Goal: Information Seeking & Learning: Check status

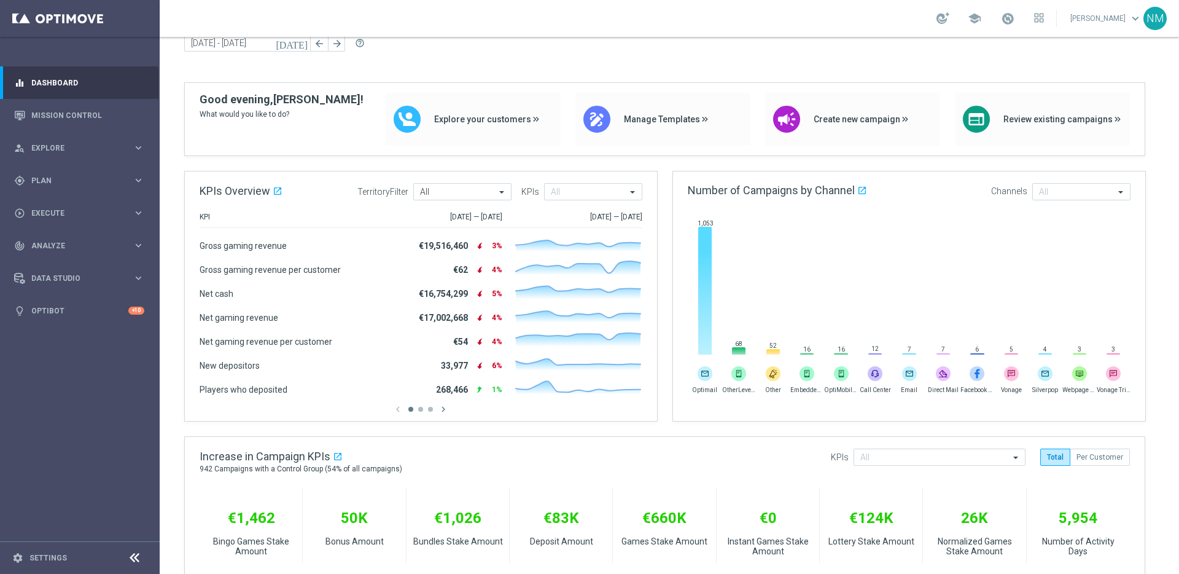
scroll to position [115, 0]
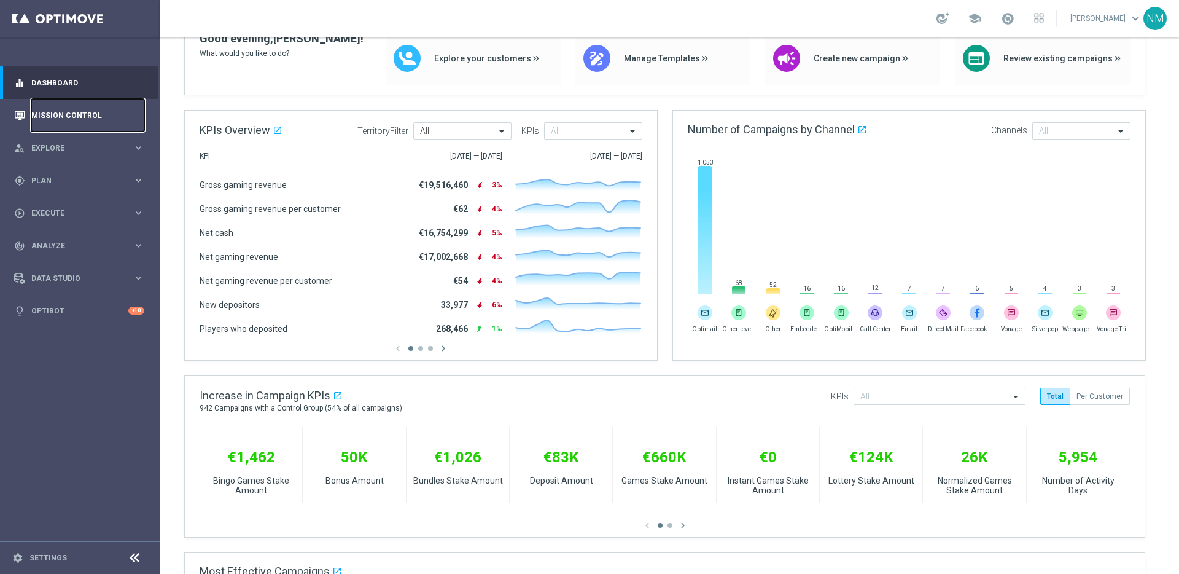
click at [45, 111] on link "Mission Control" at bounding box center [87, 115] width 113 height 33
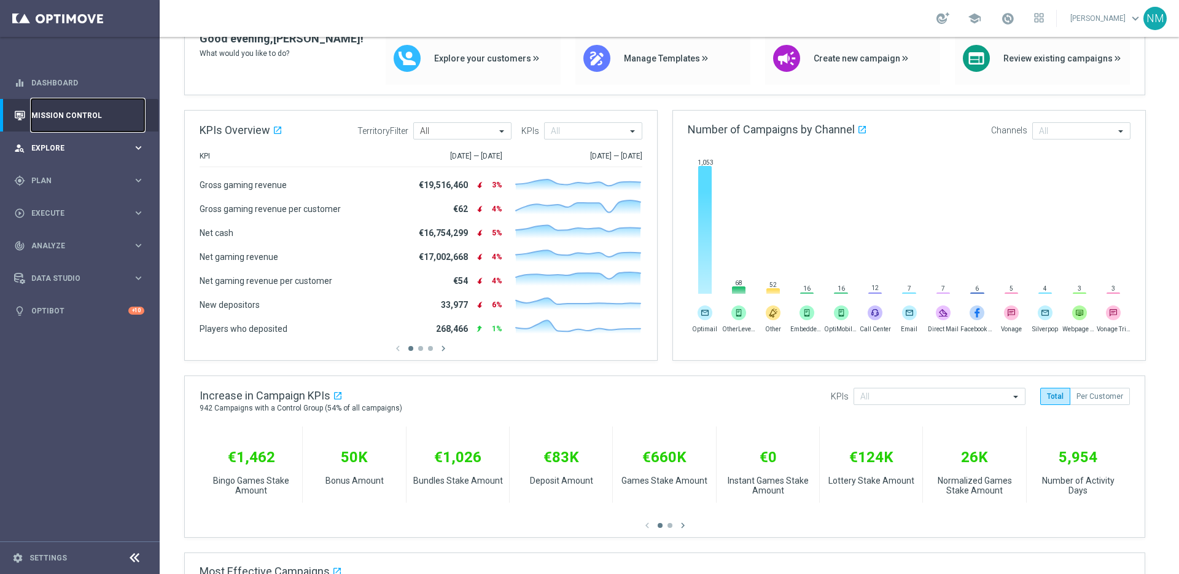
scroll to position [0, 0]
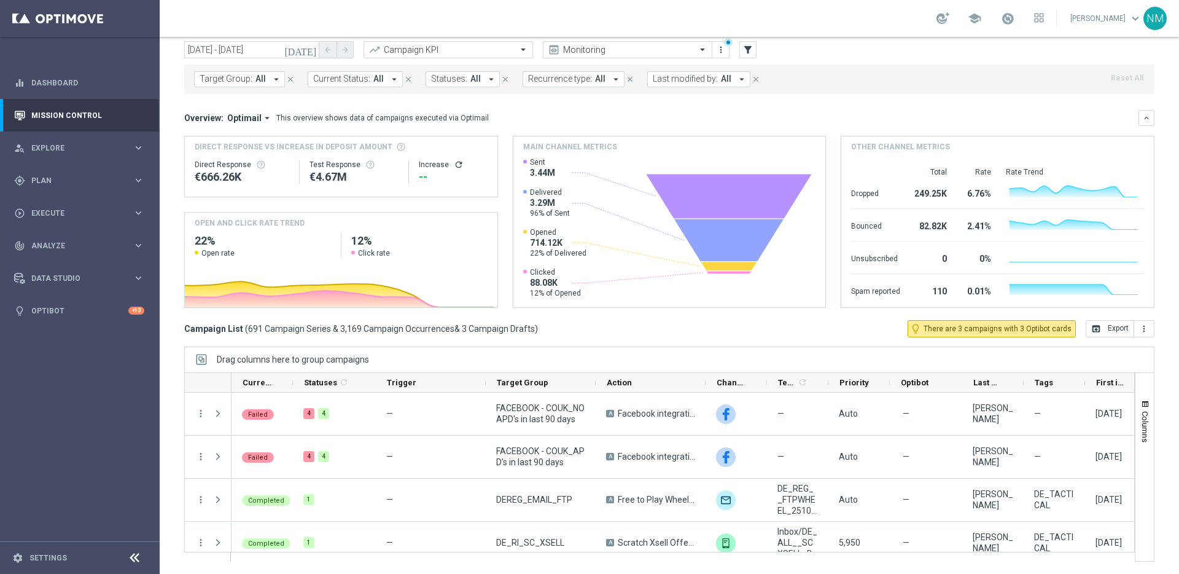
click at [267, 79] on button "Target Group: All arrow_drop_down" at bounding box center [239, 79] width 91 height 16
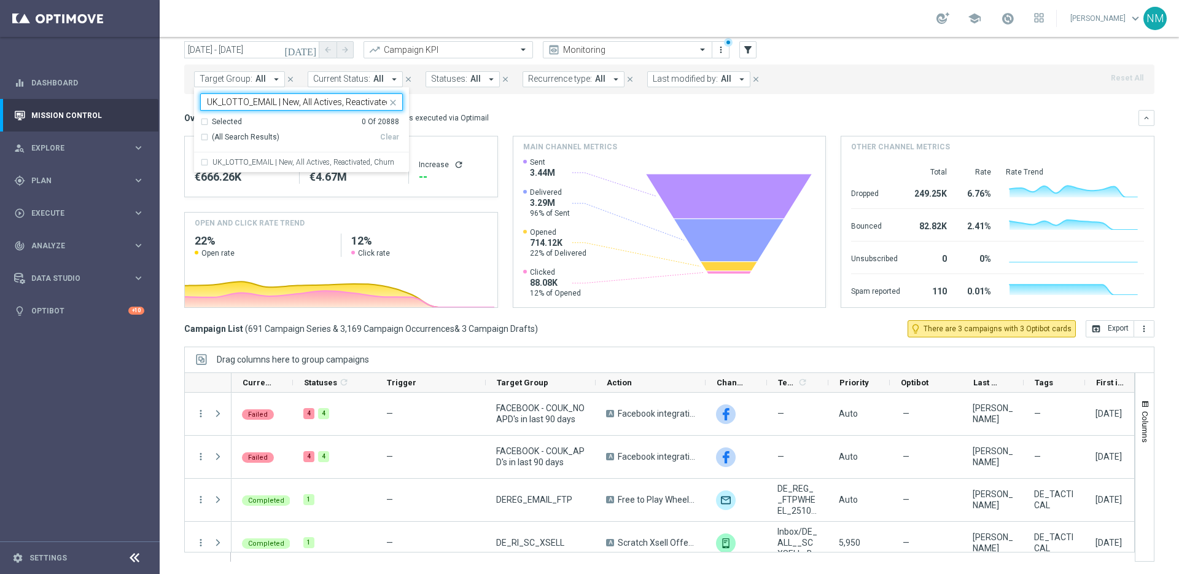
scroll to position [0, 28]
click at [288, 162] on label "UK_LOTTO_EMAIL | New, All Actives, Reactivated, Churn" at bounding box center [304, 161] width 182 height 7
type input "UK_LOTTO_EMAIL | New, All Actives, Reactivated, Churn"
click at [484, 127] on div "Overview: Optimail arrow_drop_down This overview shows data of campaigns execut…" at bounding box center [669, 209] width 970 height 198
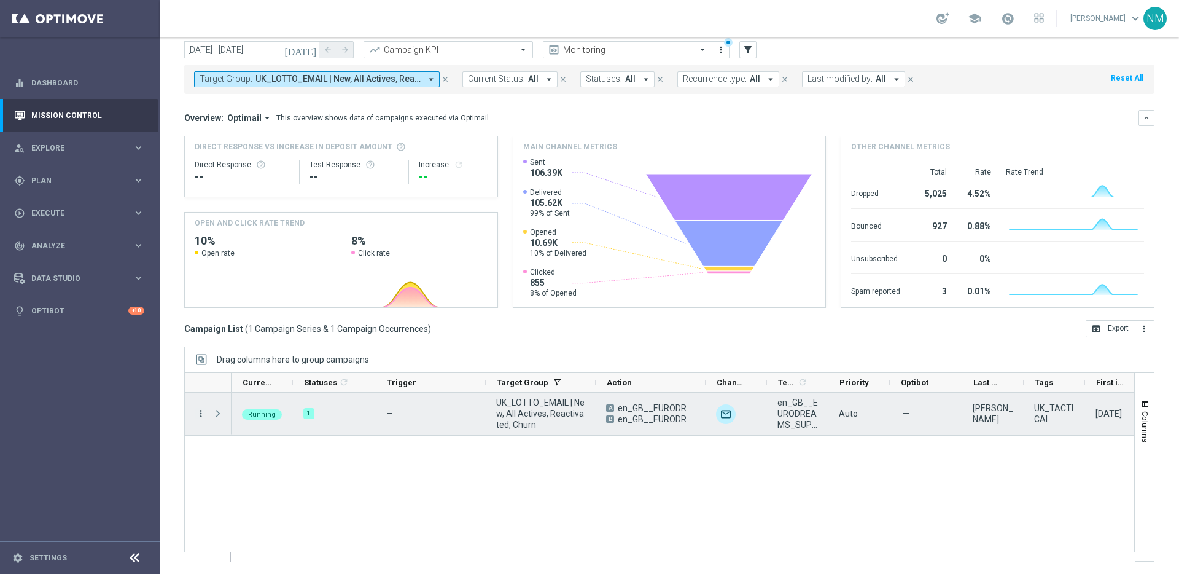
click at [195, 411] on icon "more_vert" at bounding box center [200, 413] width 11 height 11
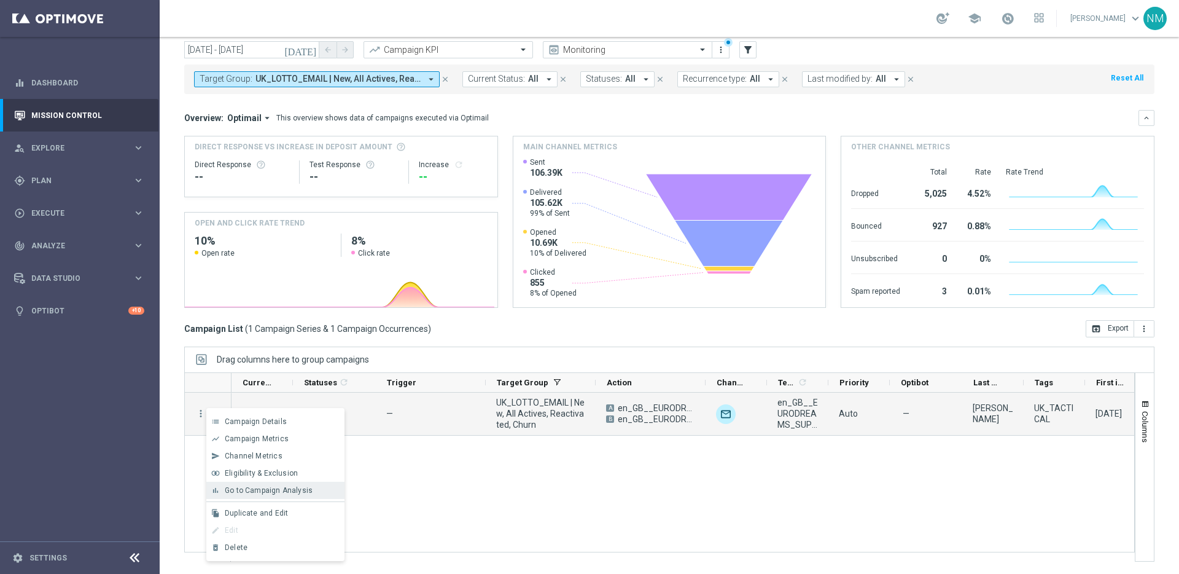
click at [261, 491] on span "Go to Campaign Analysis" at bounding box center [269, 490] width 88 height 9
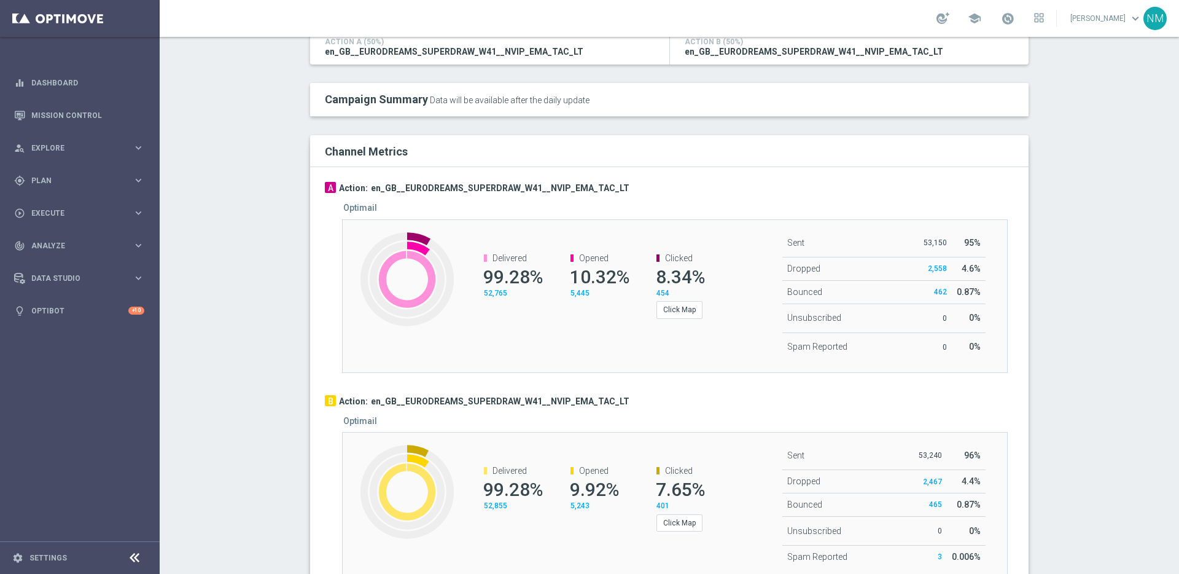
scroll to position [269, 0]
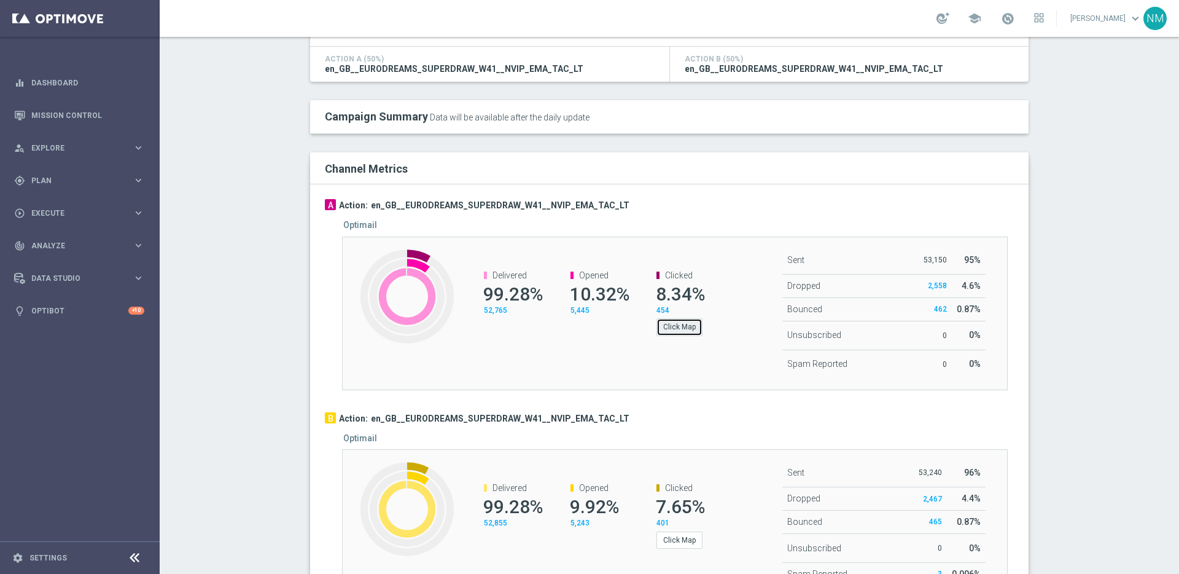
click at [666, 322] on button "Click Map" at bounding box center [680, 326] width 46 height 17
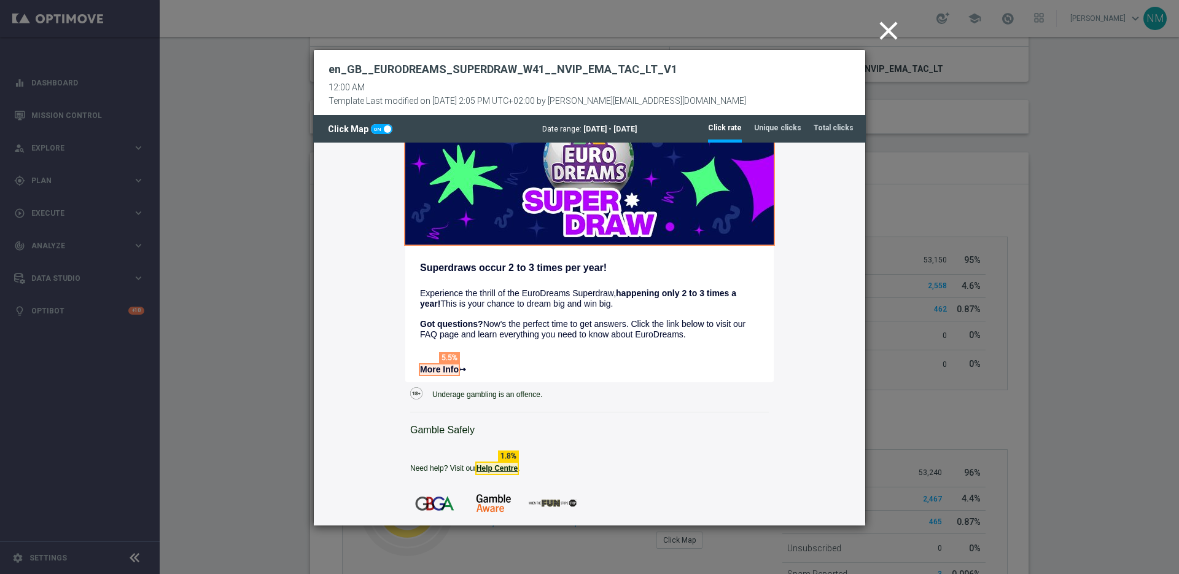
scroll to position [687, 0]
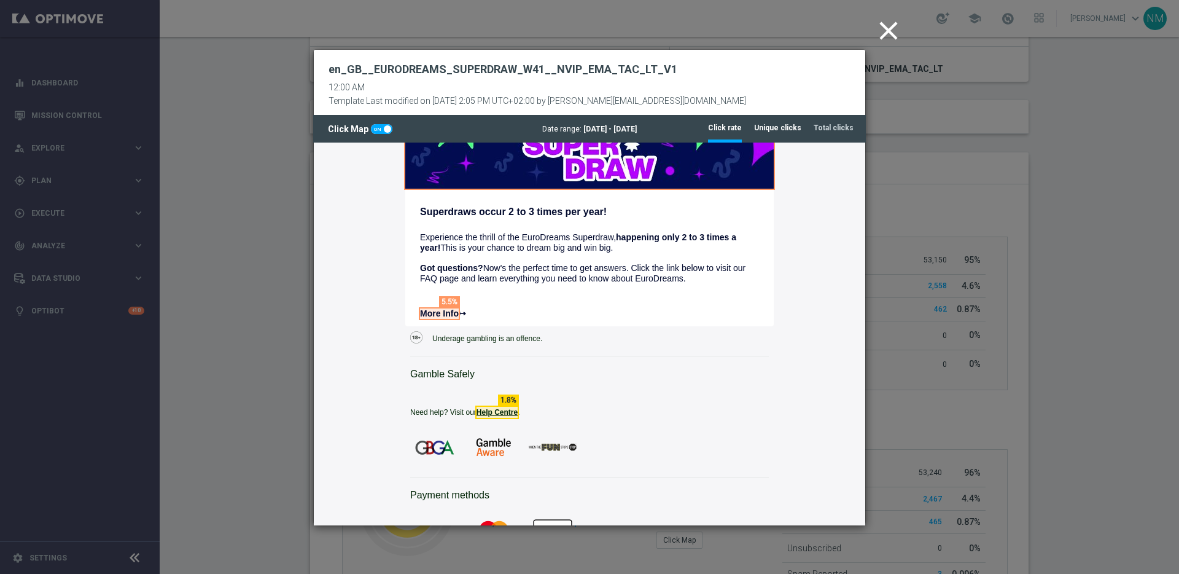
click at [791, 130] on tab-header "Unique clicks" at bounding box center [777, 128] width 47 height 10
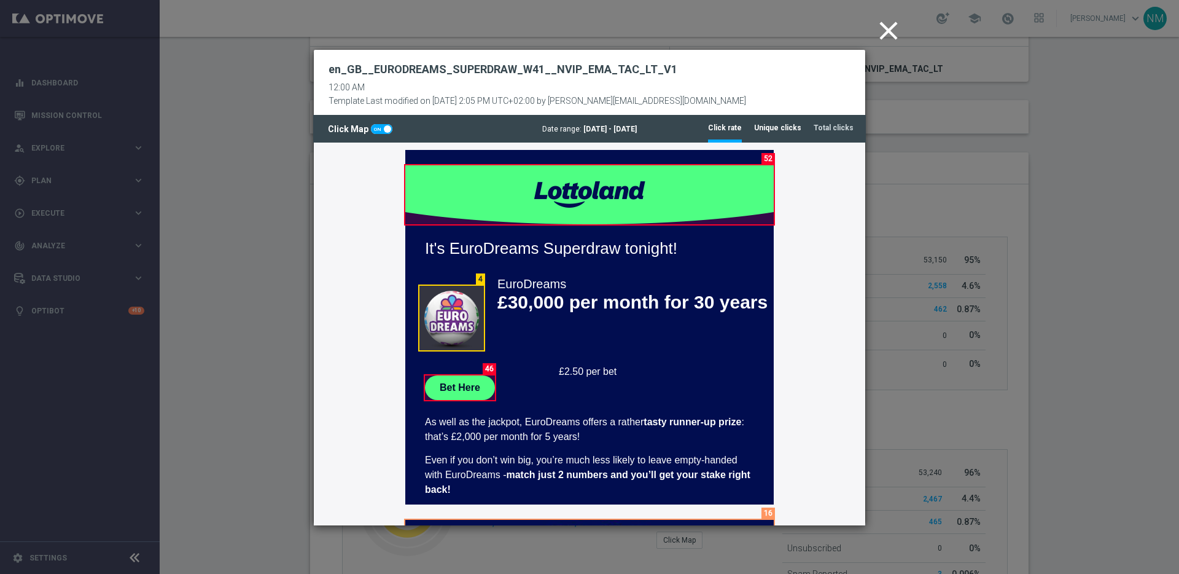
scroll to position [0, 0]
click at [819, 129] on tab-header "Total clicks" at bounding box center [834, 128] width 40 height 10
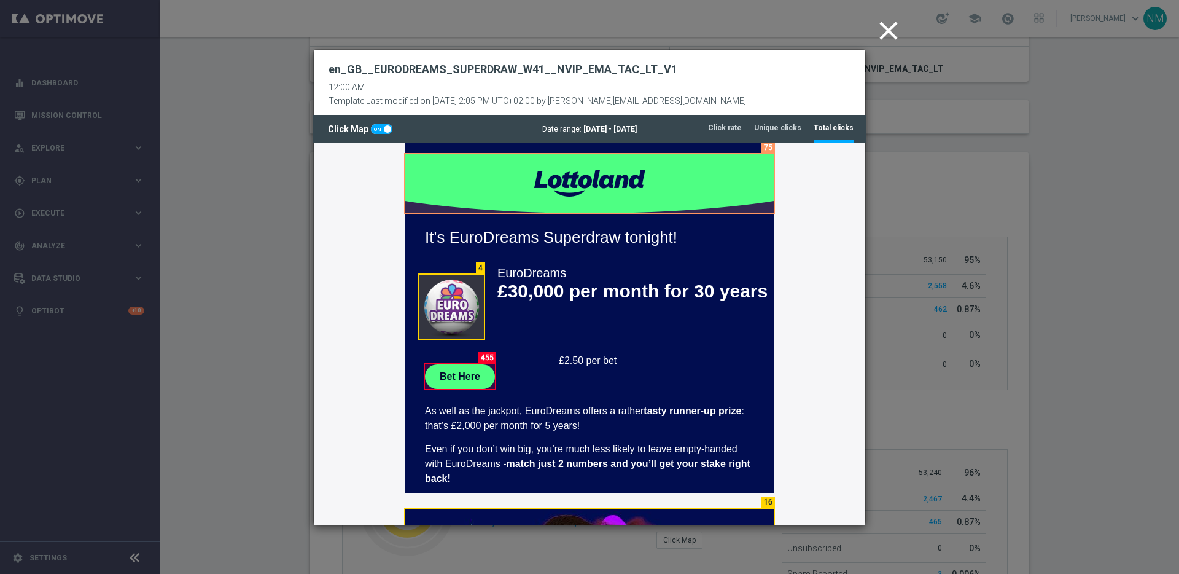
scroll to position [23, 0]
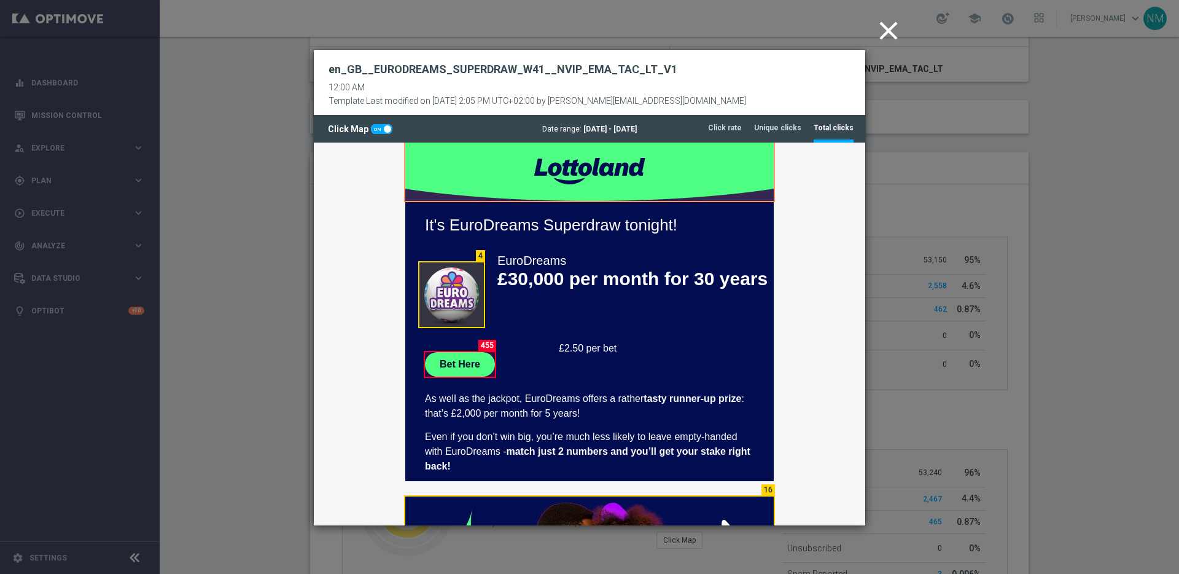
click at [895, 32] on icon "close" at bounding box center [888, 30] width 31 height 31
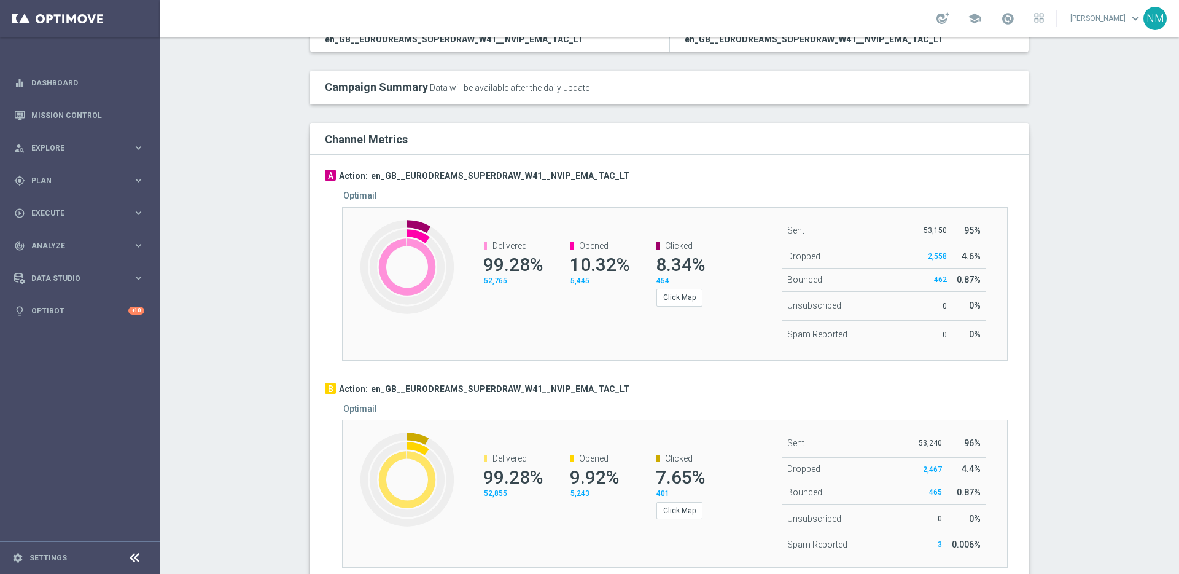
scroll to position [338, 0]
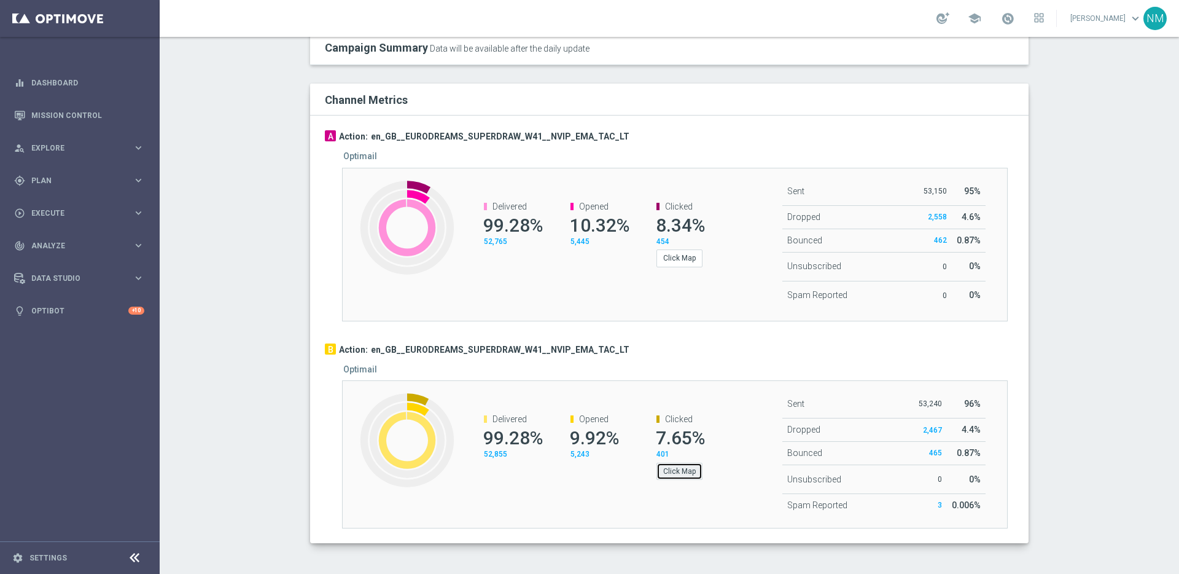
click at [684, 469] on button "Click Map" at bounding box center [680, 470] width 46 height 17
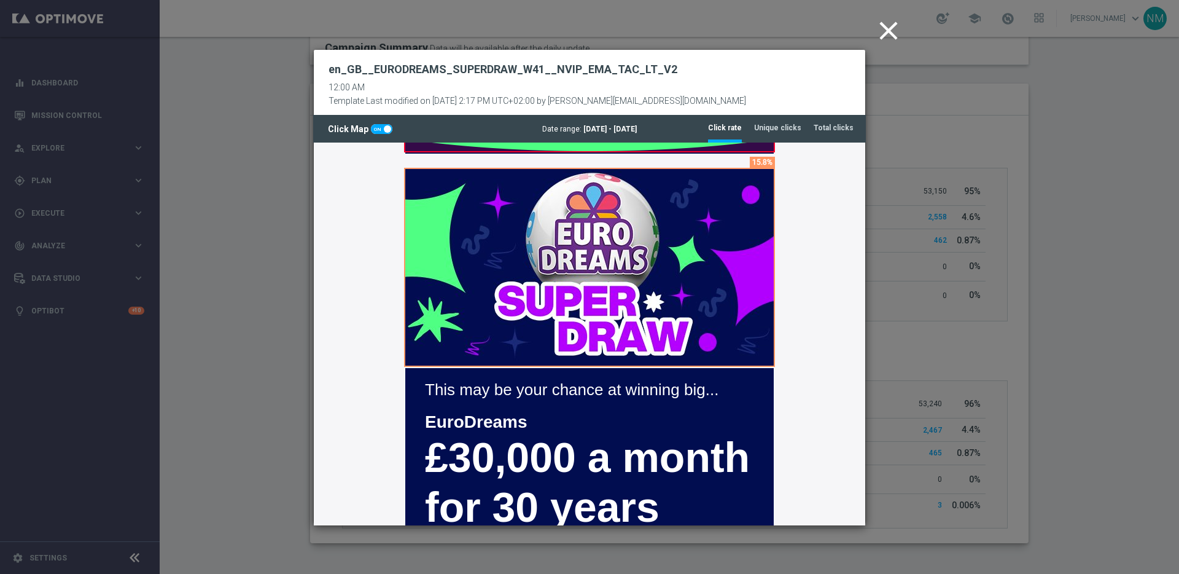
scroll to position [0, 0]
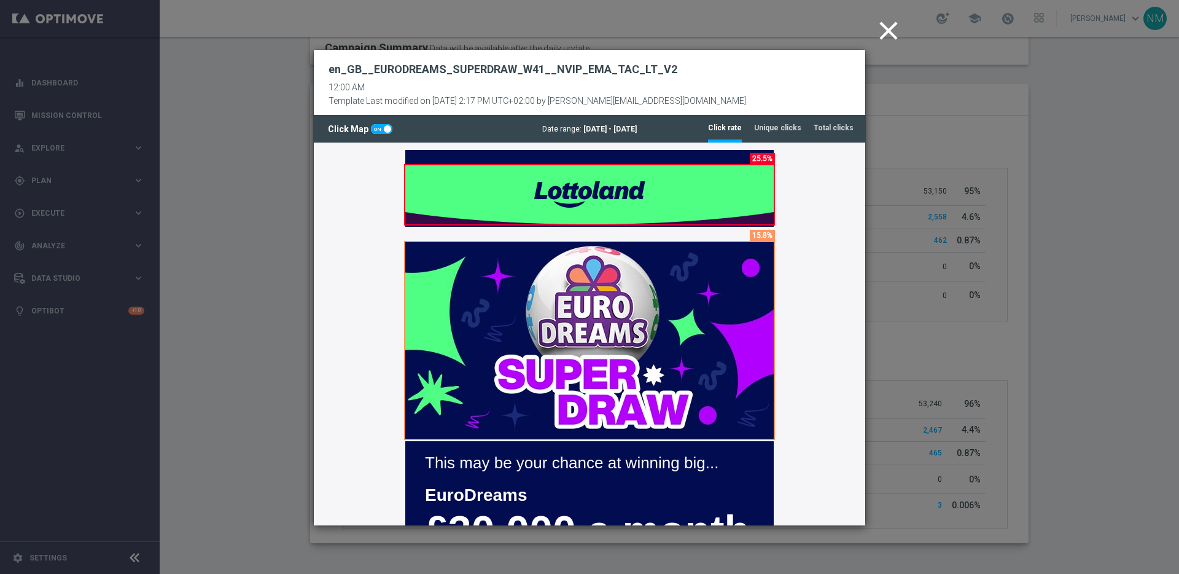
click at [817, 227] on td at bounding box center [590, 334] width 552 height 214
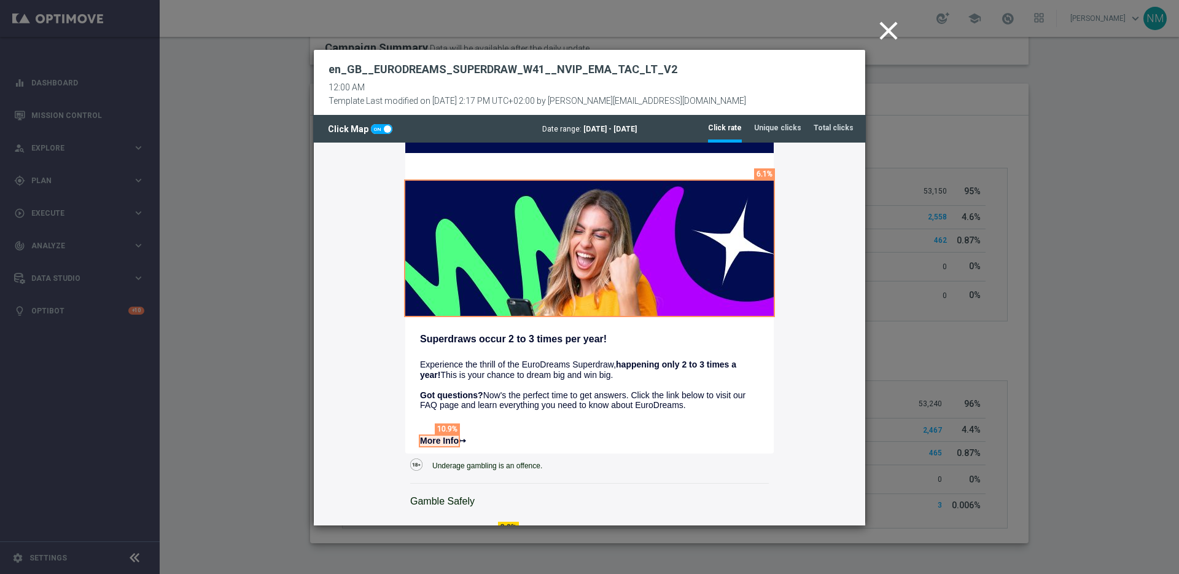
scroll to position [605, 0]
click at [833, 132] on tab-header "Total clicks" at bounding box center [834, 128] width 40 height 10
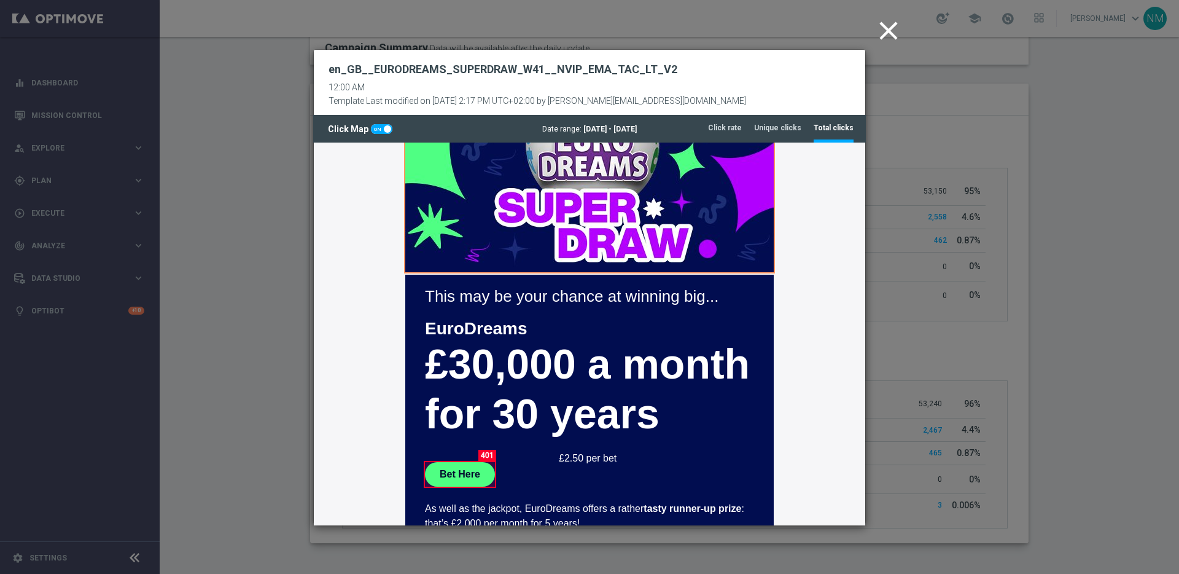
scroll to position [338, 0]
click at [891, 29] on icon "close" at bounding box center [888, 30] width 31 height 31
